Goal: Information Seeking & Learning: Learn about a topic

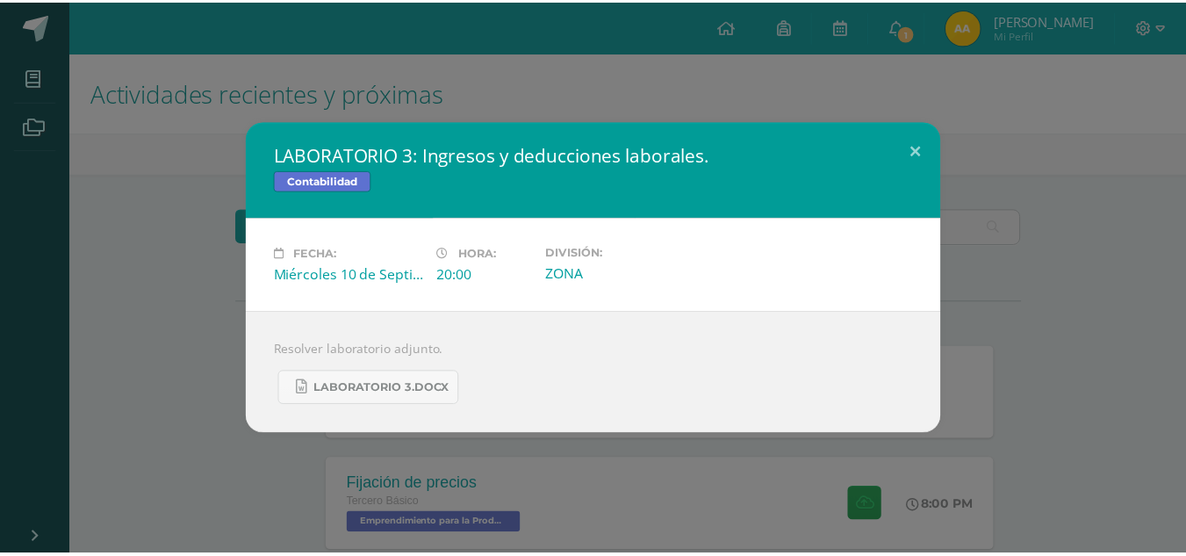
scroll to position [306, 0]
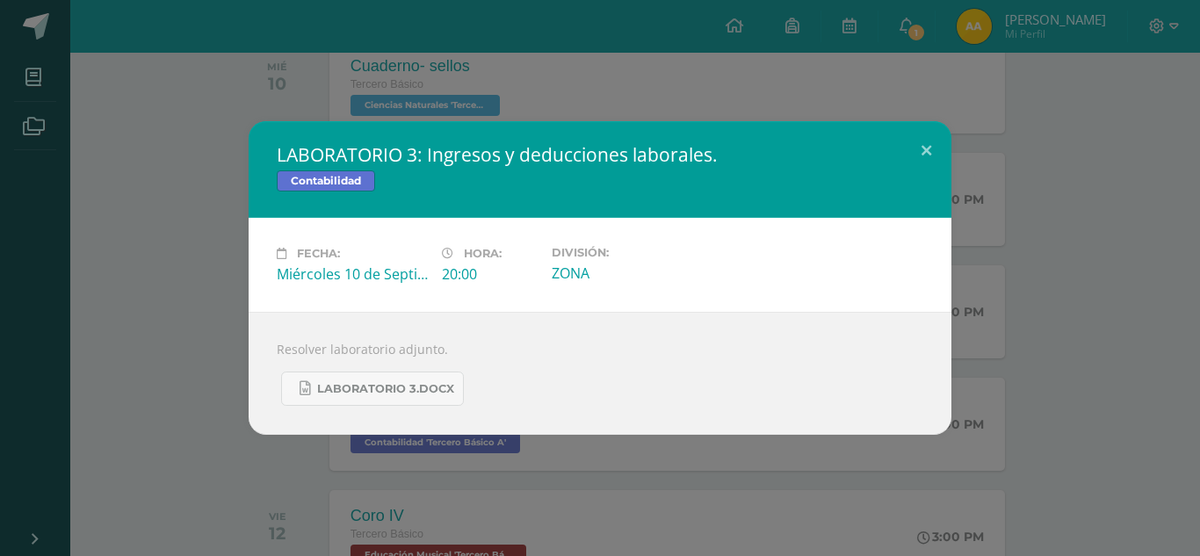
click at [465, 103] on div "LABORATORIO 3: Ingresos y deducciones laborales. Contabilidad Fecha: Miércoles …" at bounding box center [600, 278] width 1200 height 556
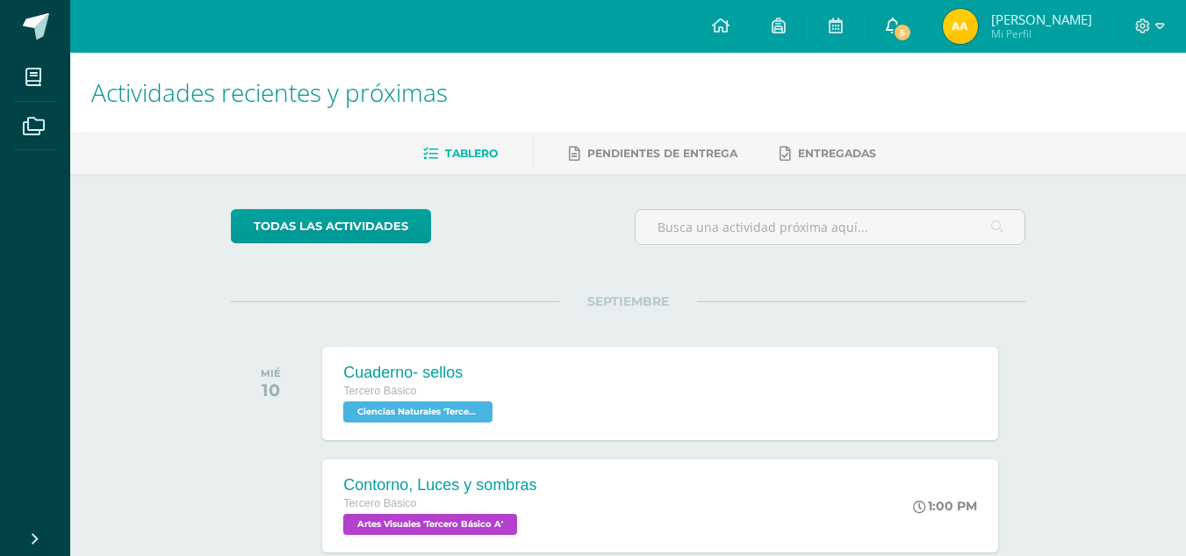
click at [912, 25] on span "5" at bounding box center [902, 32] width 19 height 19
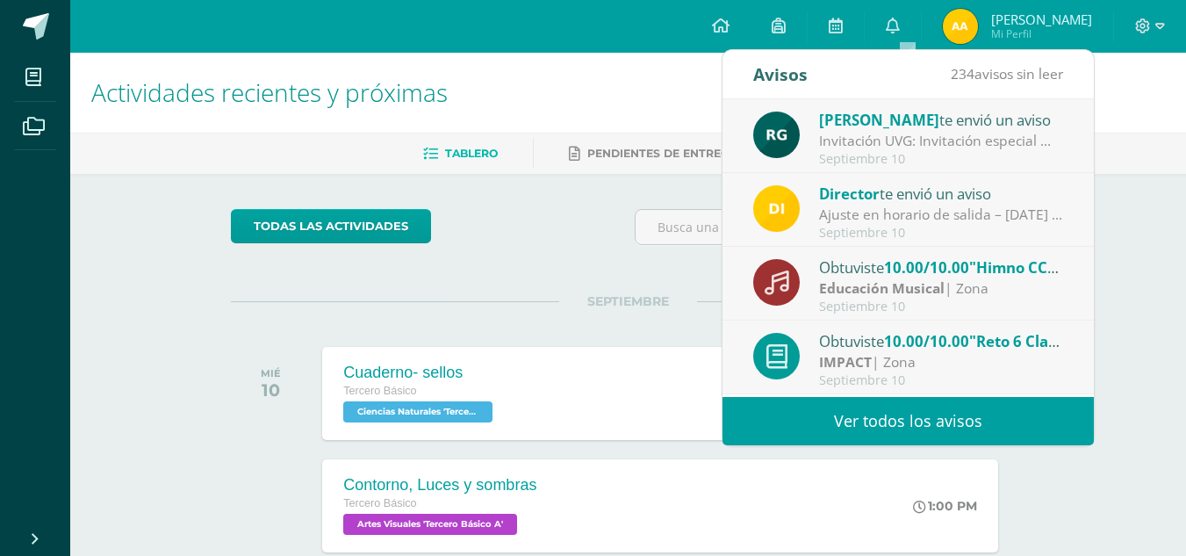
click at [889, 115] on span "[PERSON_NAME]" at bounding box center [879, 120] width 120 height 20
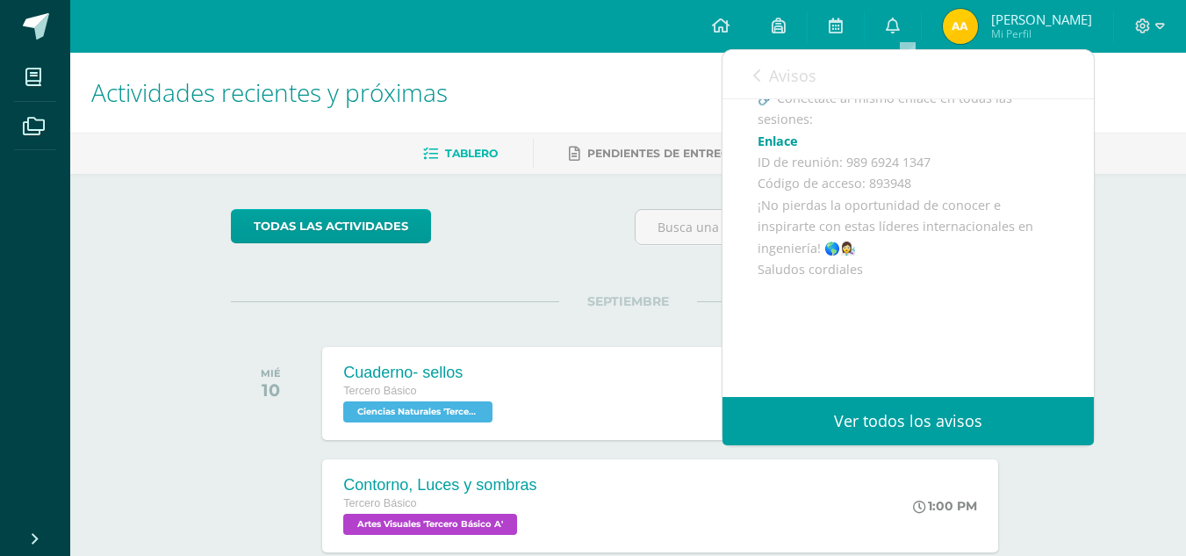
scroll to position [494, 0]
click at [753, 86] on link "Avisos" at bounding box center [784, 75] width 63 height 50
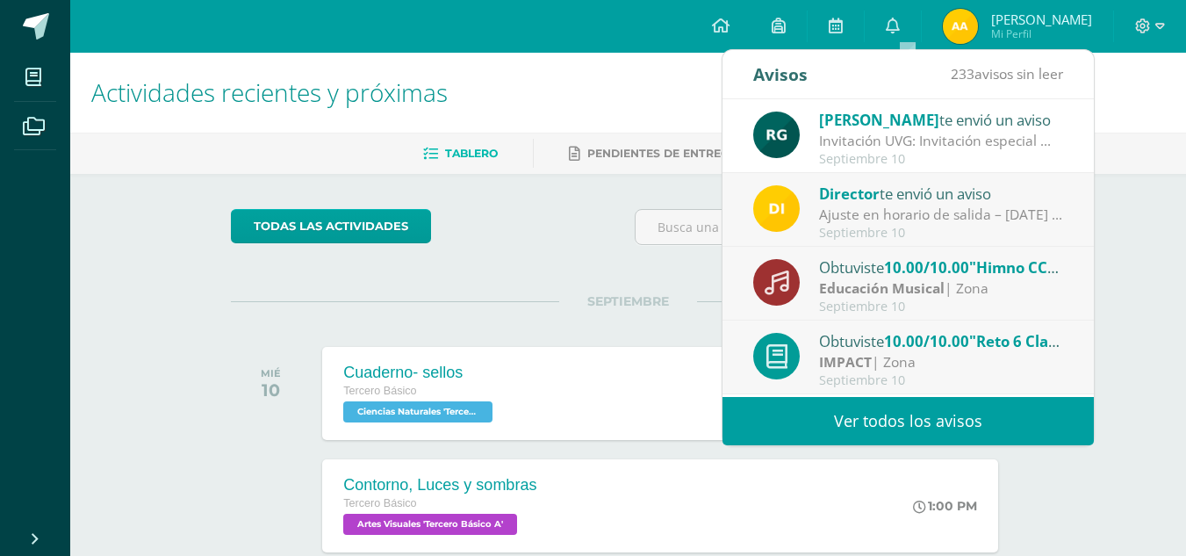
click at [848, 197] on span "Director" at bounding box center [849, 194] width 61 height 20
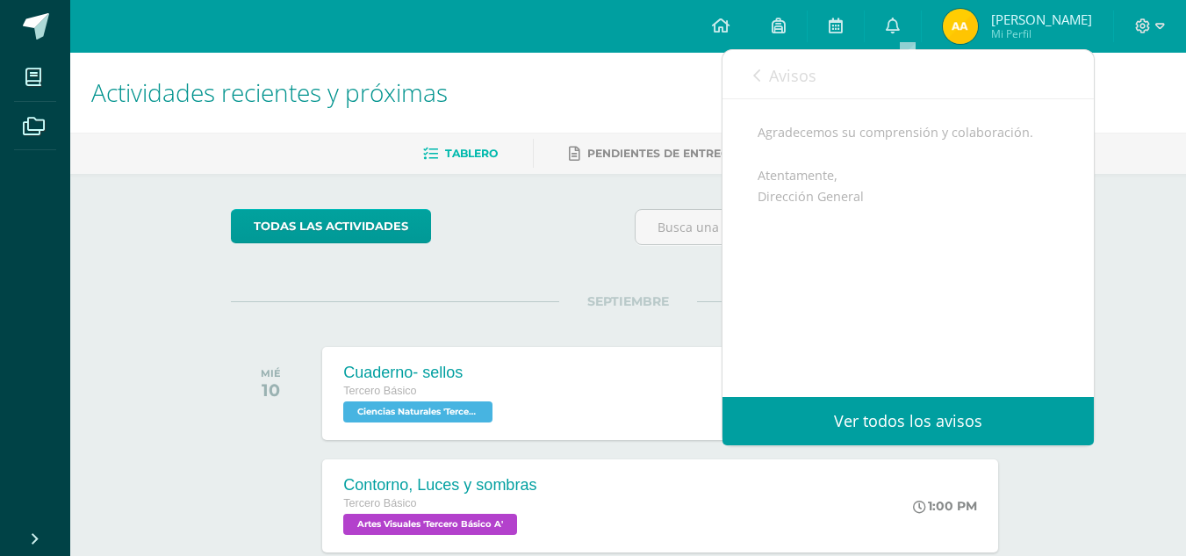
click at [848, 197] on div "Estimados Padres de Familia, Debido a las actividades de independencia y al aum…" at bounding box center [908, 153] width 301 height 451
click at [759, 77] on icon at bounding box center [756, 75] width 7 height 14
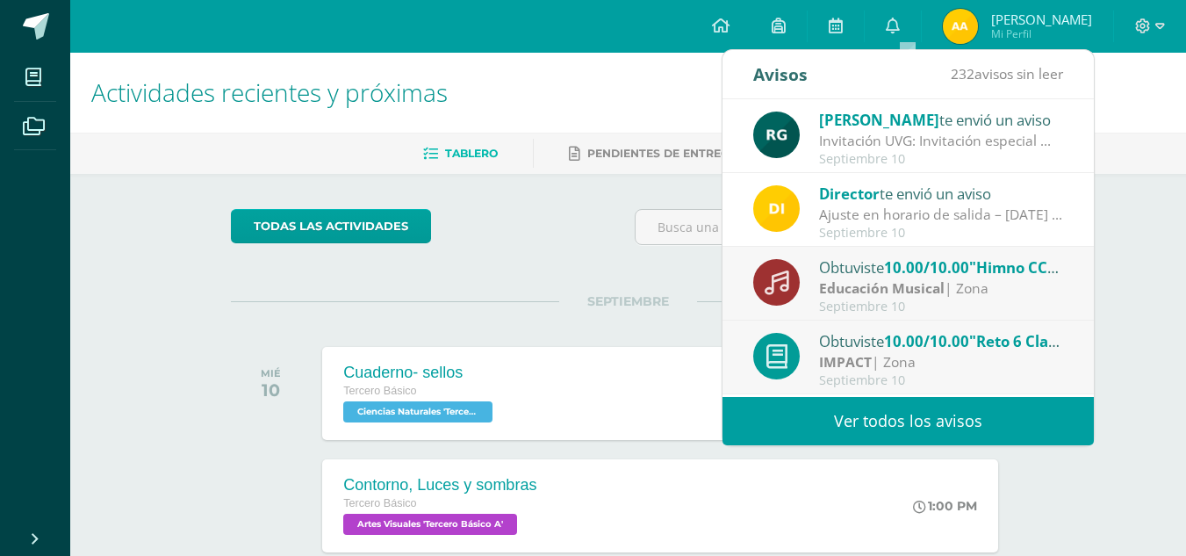
click at [877, 270] on div "Obtuviste 10.00/10.00 "Himno CCA" en Educación Musical" at bounding box center [941, 267] width 244 height 23
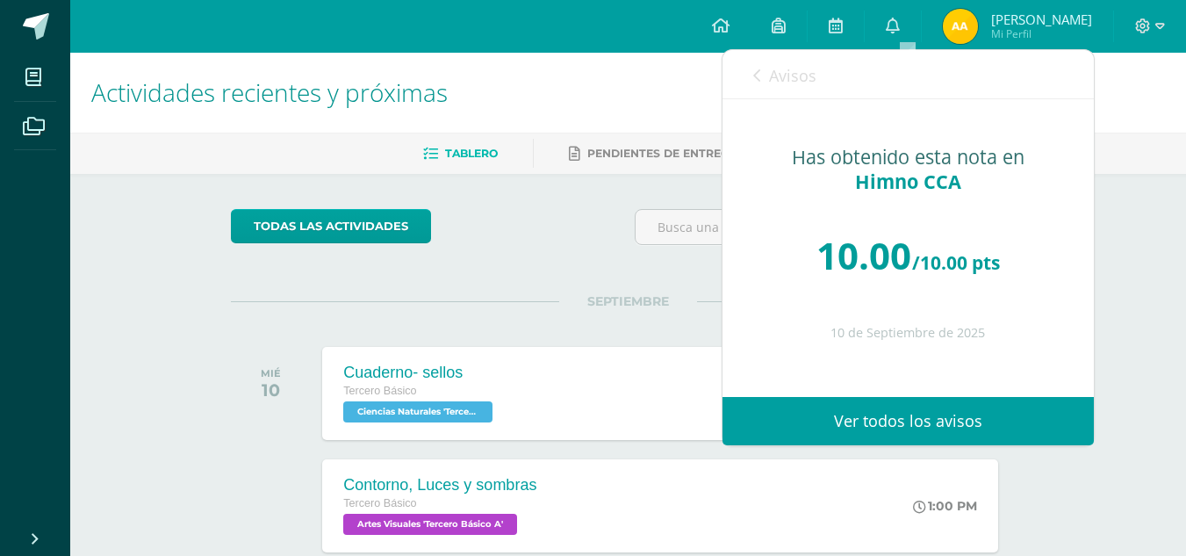
click at [765, 74] on link "Avisos" at bounding box center [784, 75] width 63 height 50
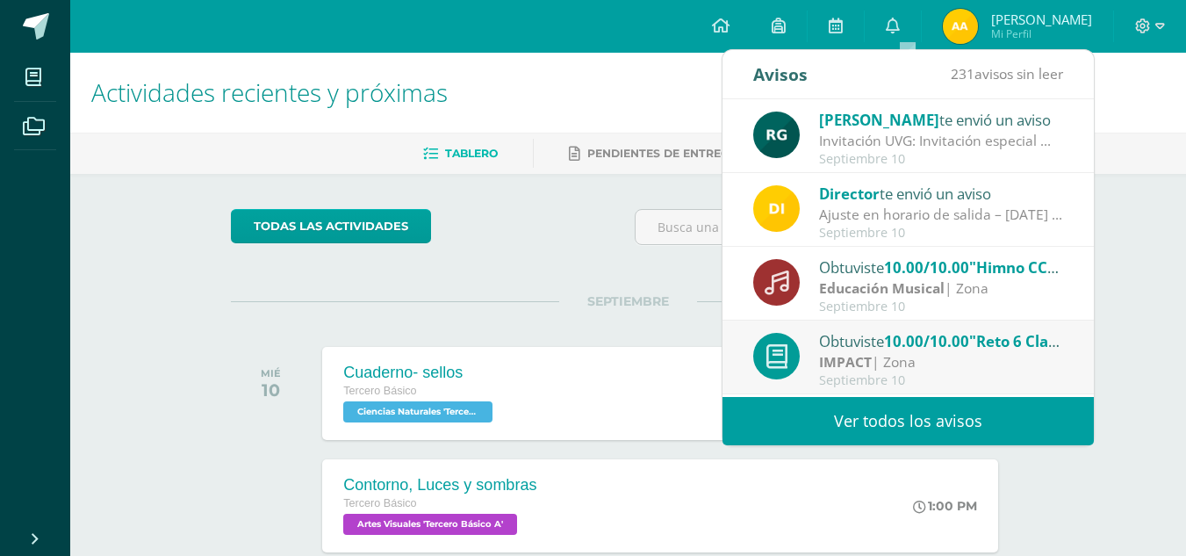
click at [894, 335] on span "10.00/10.00" at bounding box center [926, 341] width 85 height 20
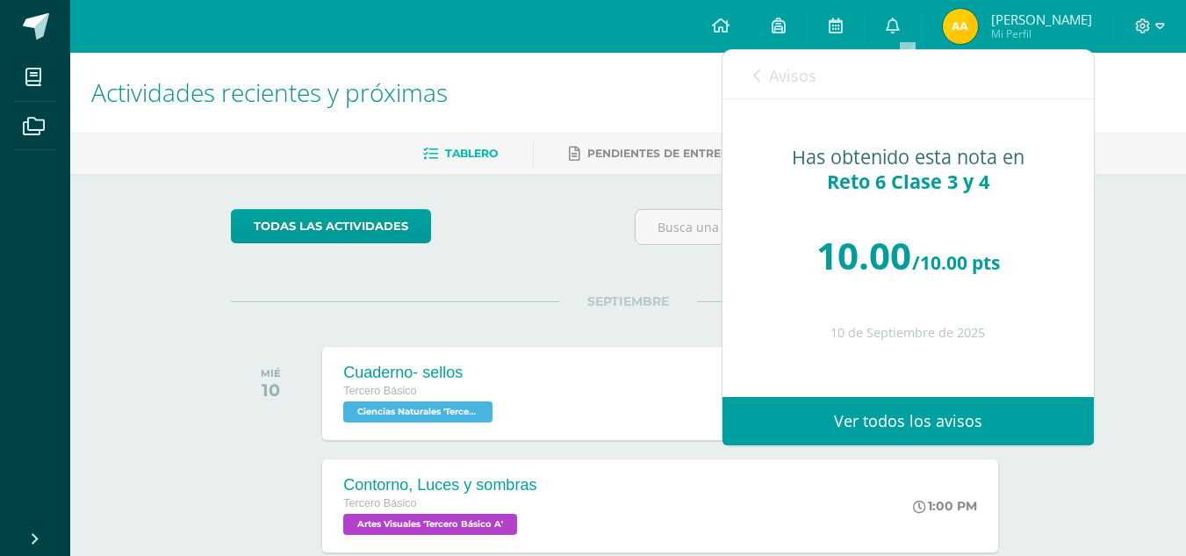
click at [754, 64] on link "Avisos" at bounding box center [784, 75] width 63 height 50
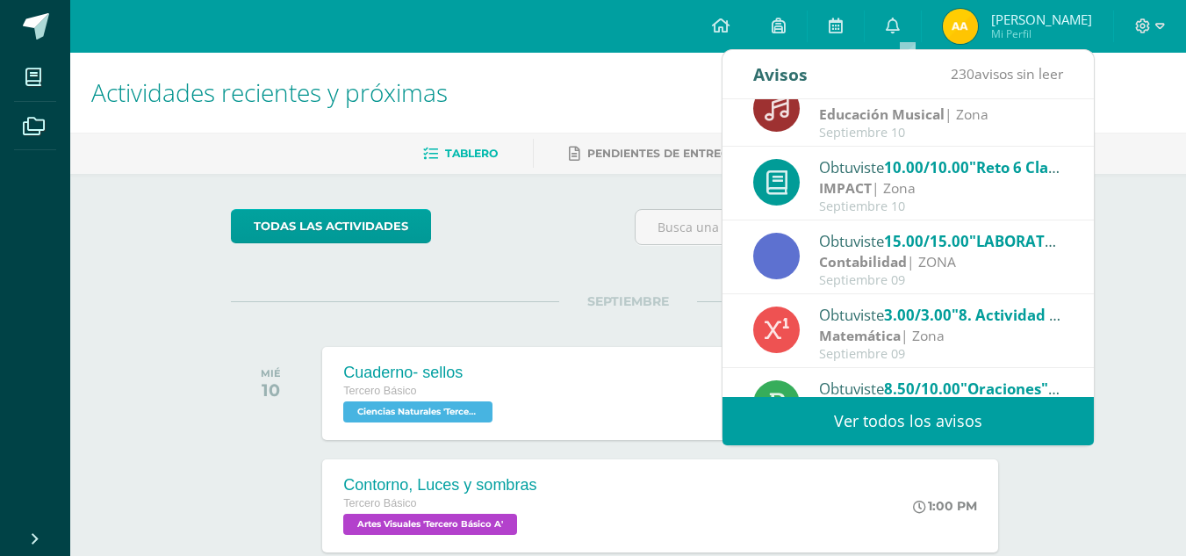
scroll to position [175, 0]
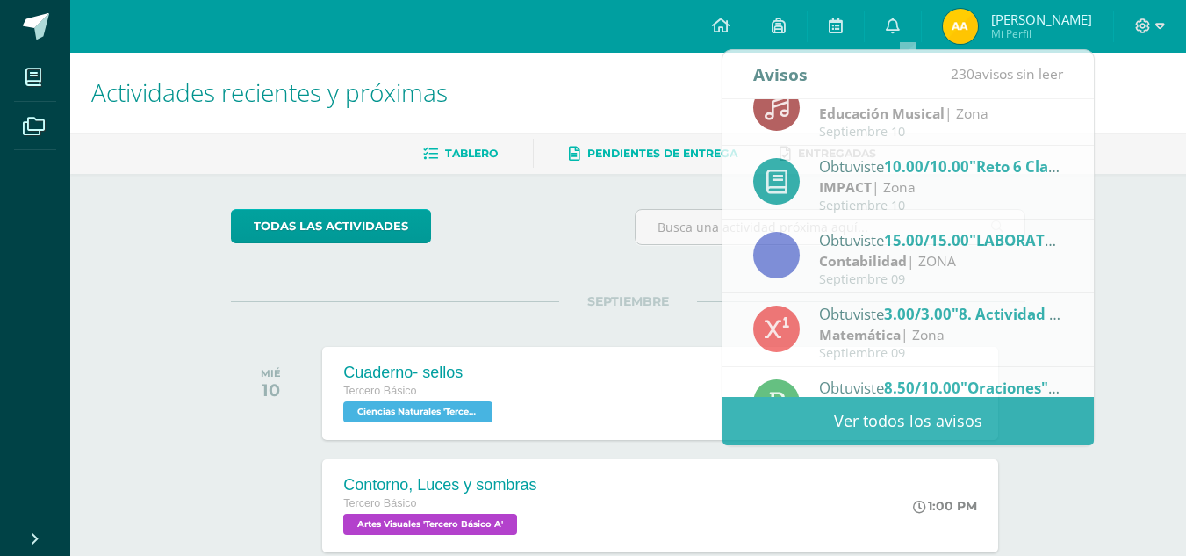
click at [645, 164] on link "Pendientes de entrega" at bounding box center [653, 154] width 169 height 28
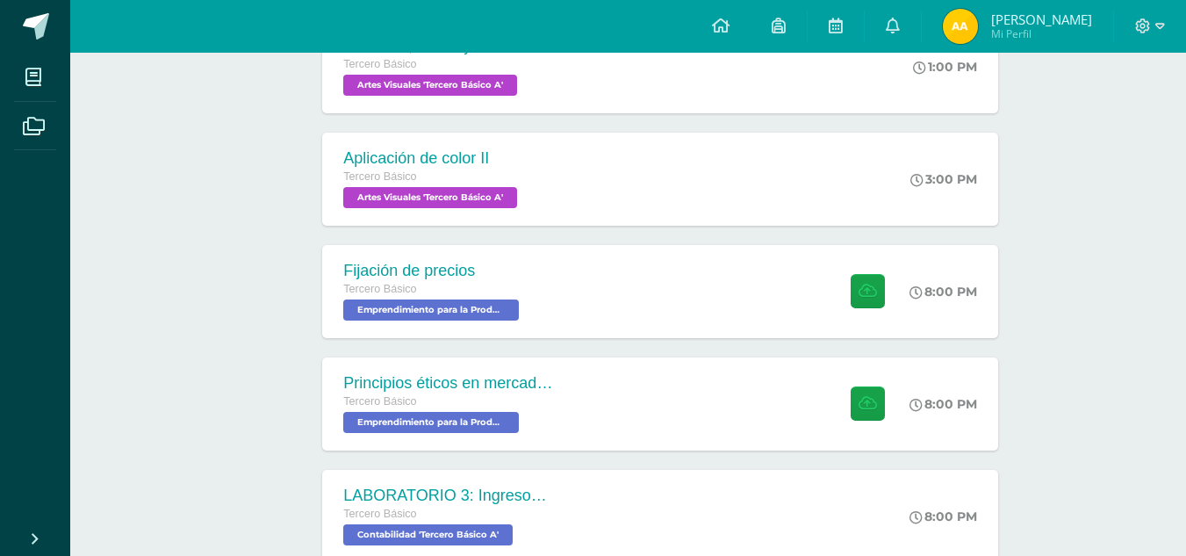
scroll to position [449, 0]
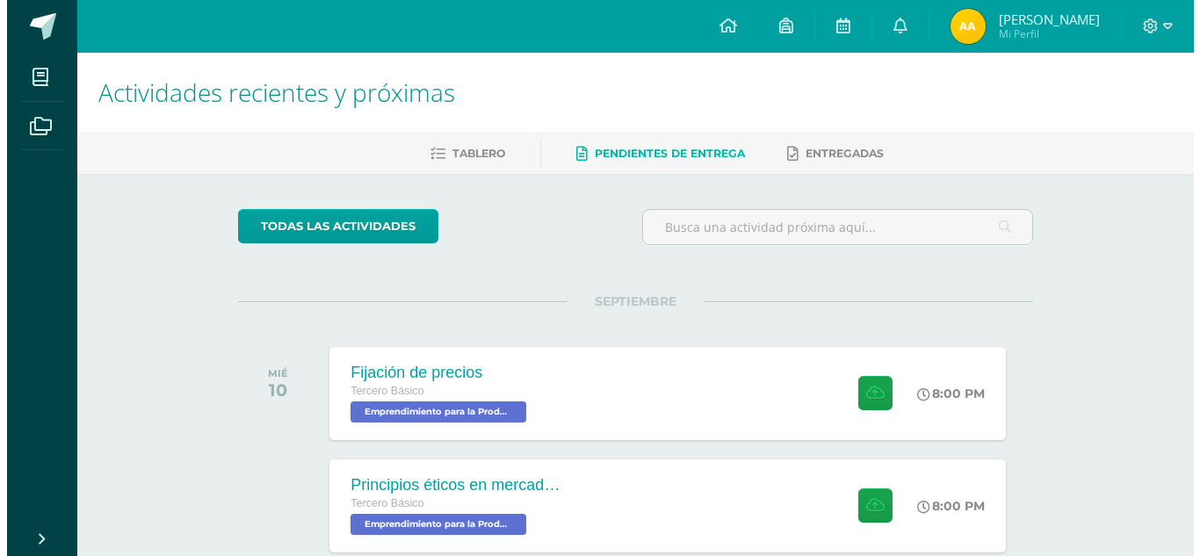
scroll to position [97, 0]
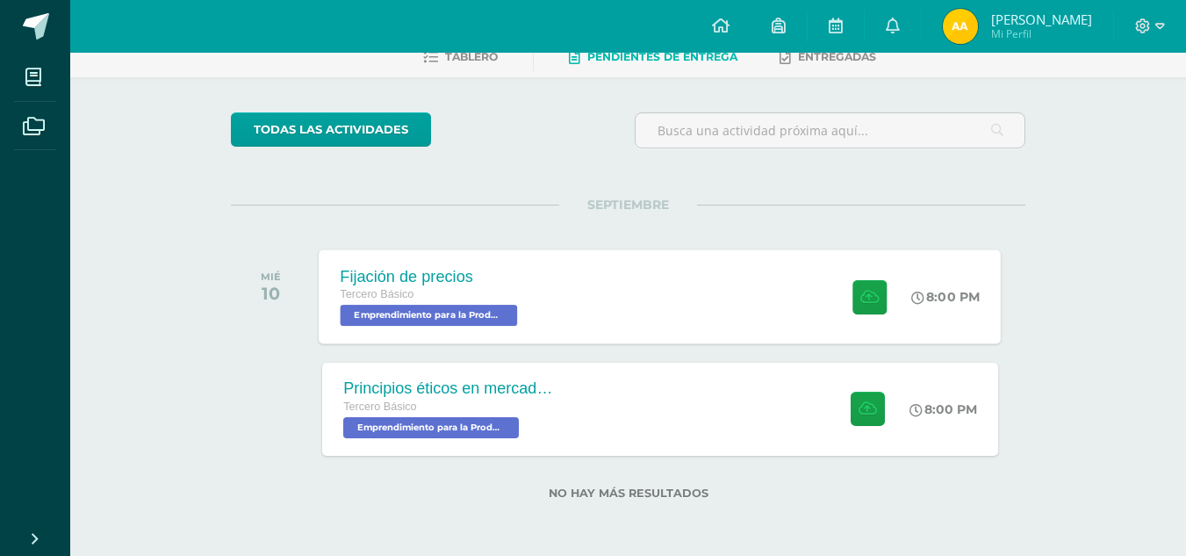
click at [594, 301] on div "Fijación de precios Tercero Básico Emprendimiento para la Productividad 'Tercer…" at bounding box center [661, 296] width 682 height 94
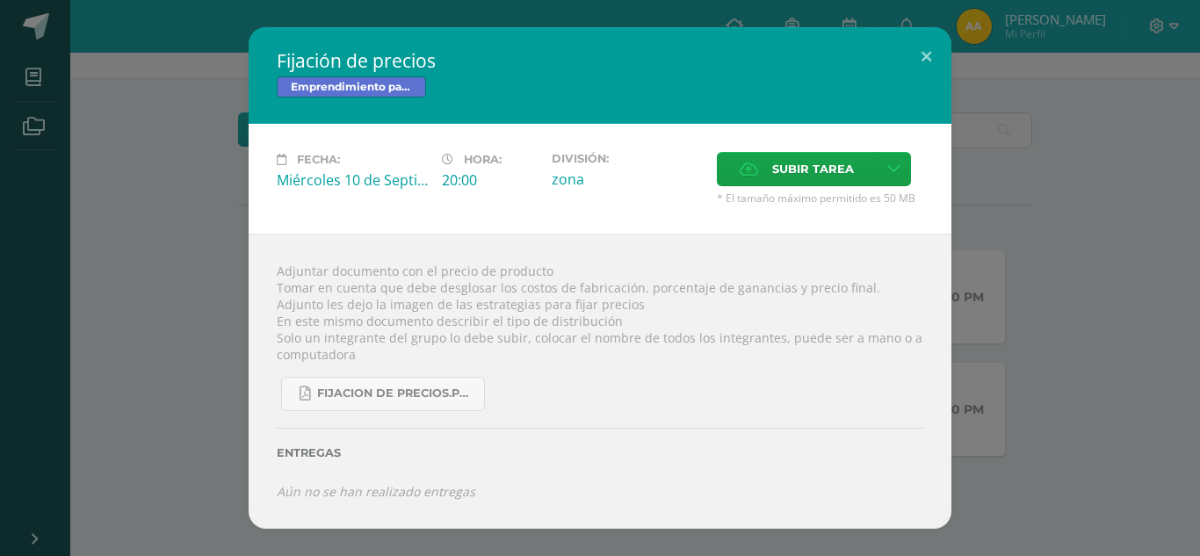
click at [98, 170] on div "Fijación de precios Emprendimiento para la Productividad Fecha: Miércoles 10 de…" at bounding box center [599, 277] width 1185 height 501
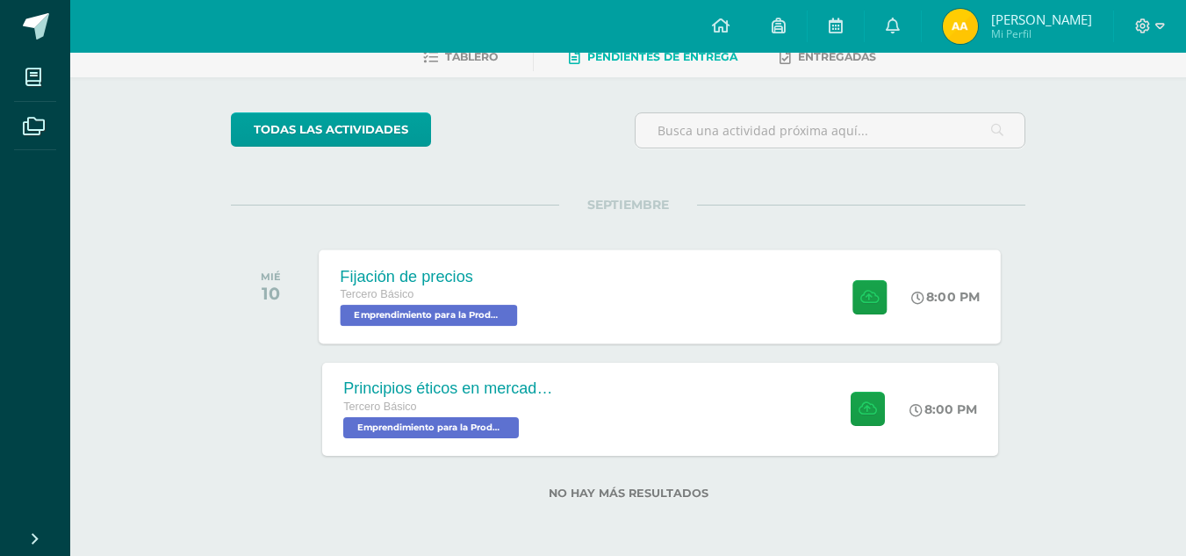
click at [509, 269] on div "Fijación de precios" at bounding box center [432, 276] width 182 height 18
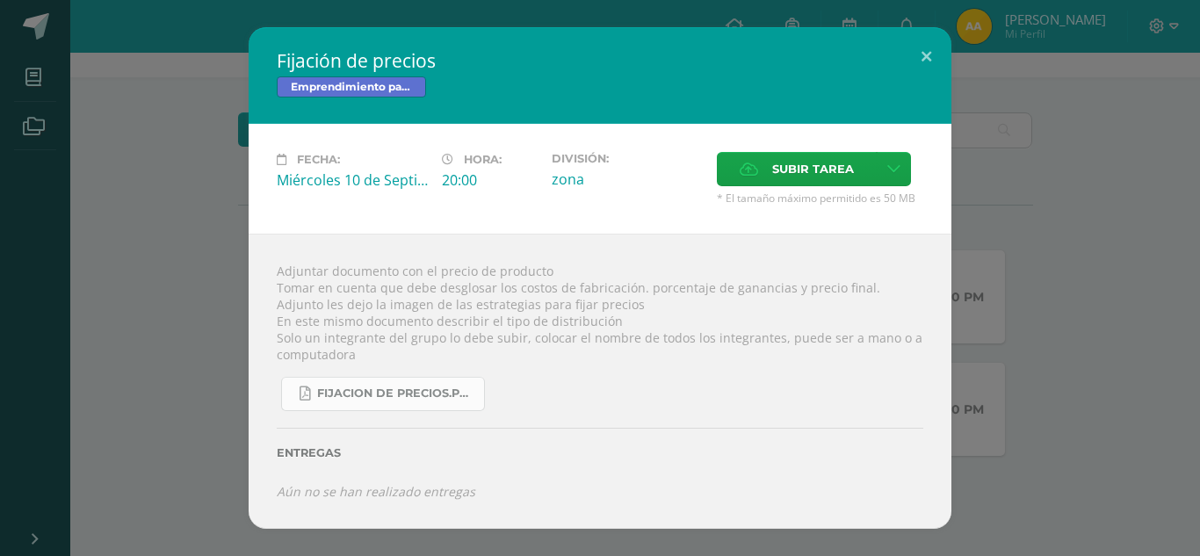
click at [392, 392] on span "fijacion de precios.pdf" at bounding box center [396, 393] width 158 height 14
click at [198, 75] on div "Fijación de precios Emprendimiento para la Productividad Fecha: Miércoles 10 de…" at bounding box center [599, 277] width 1185 height 501
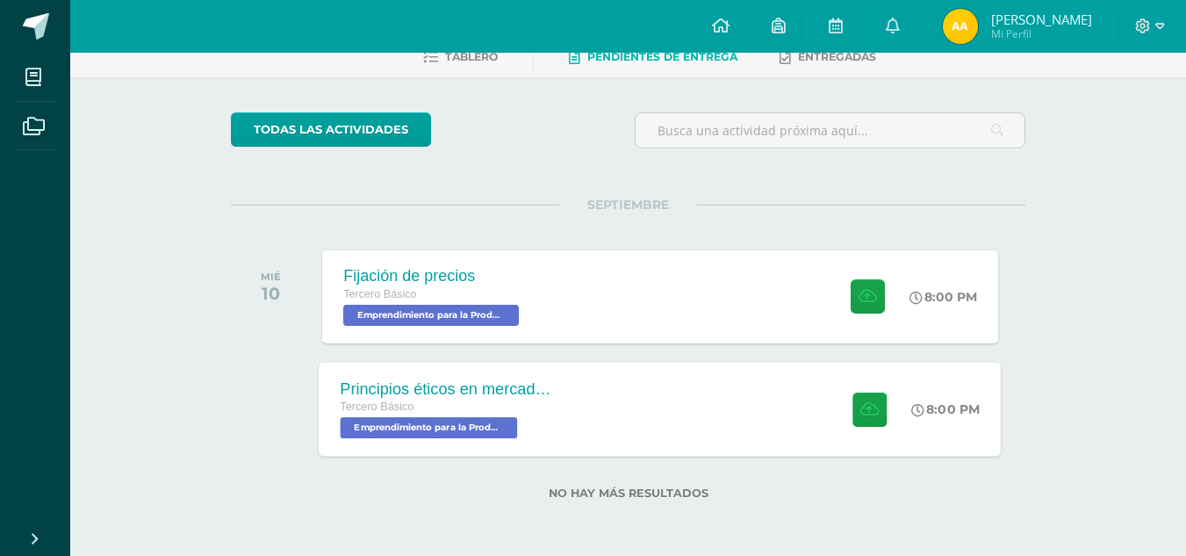
click at [597, 393] on div "Principios éticos en mercadotecnia y publicidad Tercero Básico Emprendimiento p…" at bounding box center [661, 409] width 682 height 94
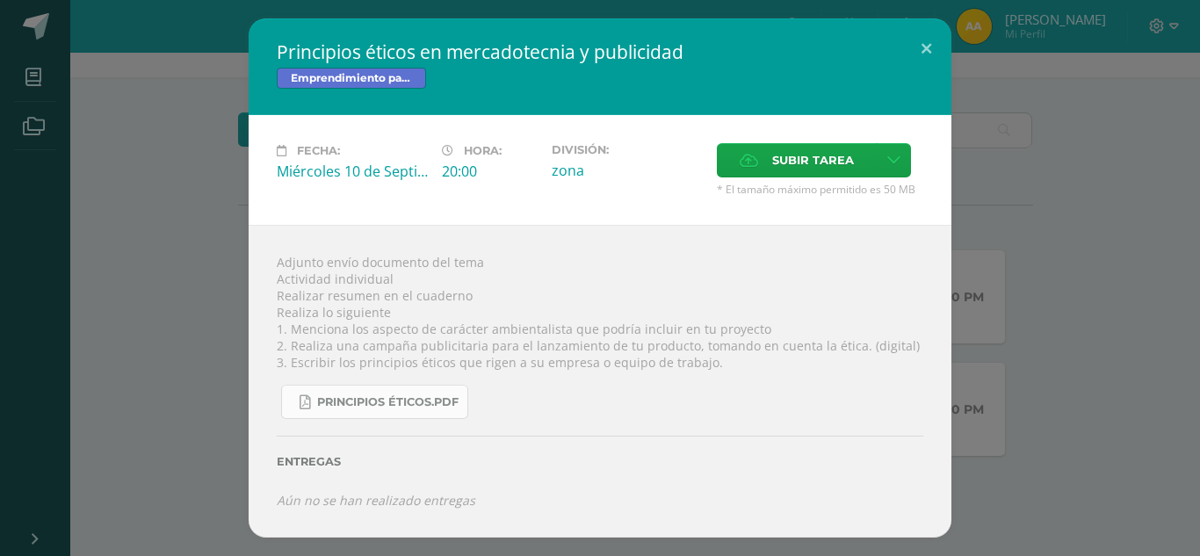
click at [398, 401] on span "Principios éticos.pdf" at bounding box center [387, 402] width 141 height 14
